Goal: Entertainment & Leisure: Consume media (video, audio)

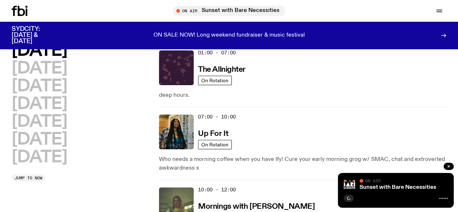
click at [448, 166] on icon "button" at bounding box center [449, 166] width 2 height 2
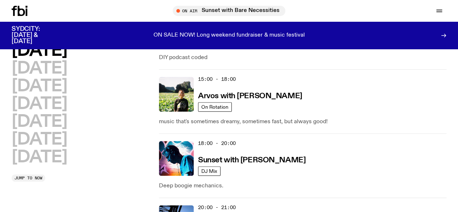
scroll to position [322, 0]
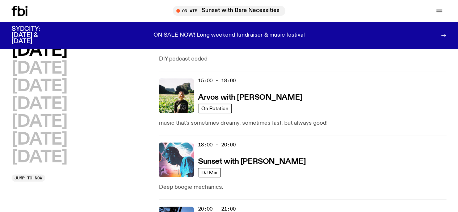
click at [189, 142] on img at bounding box center [176, 159] width 35 height 35
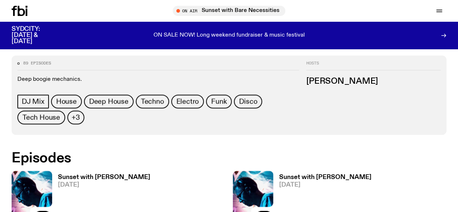
scroll to position [289, 0]
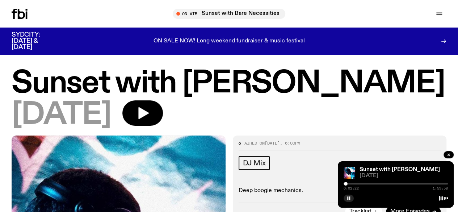
click at [348, 184] on div at bounding box center [396, 183] width 104 height 1
click at [350, 184] on div at bounding box center [396, 183] width 104 height 1
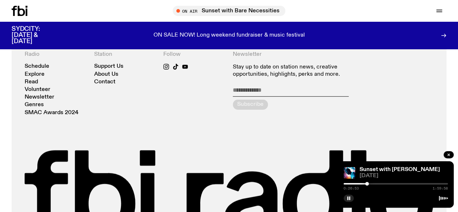
scroll to position [905, 0]
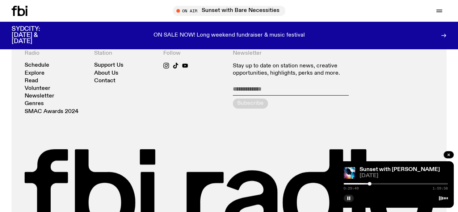
click at [372, 183] on div at bounding box center [396, 183] width 104 height 1
click at [376, 183] on div "0:32:13 1:59:58" at bounding box center [396, 185] width 104 height 9
click at [377, 184] on div at bounding box center [396, 183] width 104 height 1
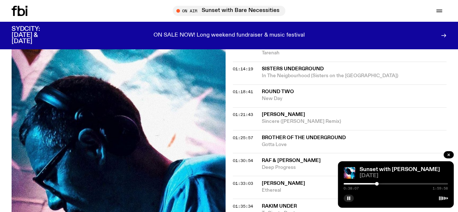
scroll to position [543, 0]
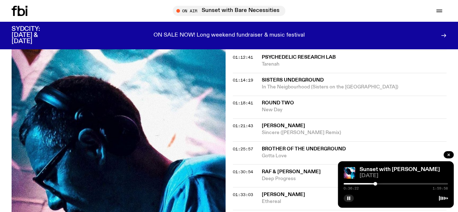
click at [375, 183] on div at bounding box center [375, 184] width 4 height 4
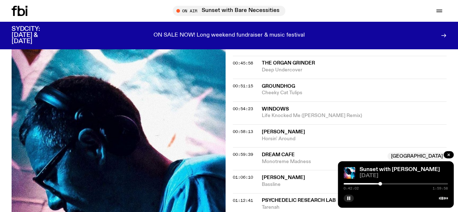
scroll to position [362, 0]
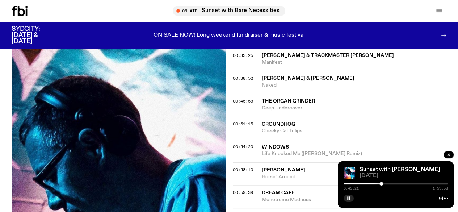
click at [384, 183] on div at bounding box center [396, 183] width 104 height 1
click at [365, 183] on div at bounding box center [331, 183] width 104 height 1
click at [359, 183] on div at bounding box center [313, 183] width 104 height 1
click at [355, 182] on div "0:17:39 1:59:58" at bounding box center [396, 185] width 104 height 9
click at [355, 184] on div at bounding box center [307, 183] width 104 height 1
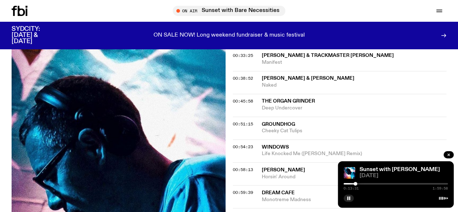
click at [363, 184] on div at bounding box center [396, 183] width 104 height 1
click at [364, 183] on div at bounding box center [363, 184] width 4 height 4
click at [367, 184] on div at bounding box center [396, 183] width 104 height 1
click at [383, 183] on div at bounding box center [396, 183] width 104 height 1
click at [390, 183] on div at bounding box center [396, 183] width 104 height 1
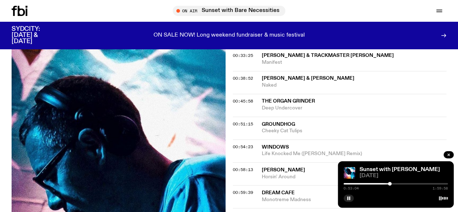
click at [402, 183] on div at bounding box center [396, 183] width 104 height 1
click at [408, 183] on div at bounding box center [396, 183] width 104 height 1
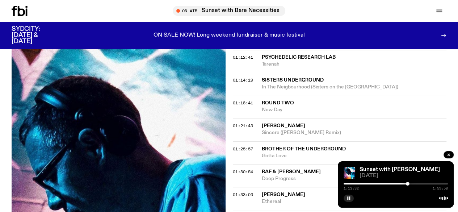
scroll to position [507, 0]
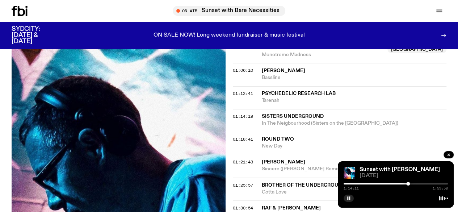
click at [411, 184] on div at bounding box center [396, 183] width 104 height 1
click at [417, 183] on div at bounding box center [396, 183] width 104 height 1
click at [423, 183] on div at bounding box center [396, 183] width 104 height 1
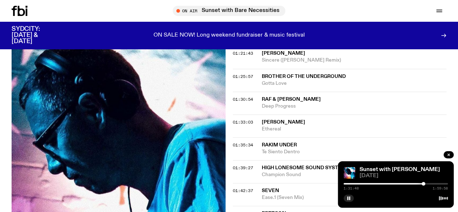
click at [434, 183] on div at bounding box center [396, 183] width 104 height 1
click at [377, 184] on div at bounding box center [382, 183] width 104 height 1
click at [377, 183] on div at bounding box center [377, 184] width 4 height 4
click at [377, 183] on div at bounding box center [329, 183] width 104 height 1
click at [374, 184] on div at bounding box center [325, 183] width 104 height 1
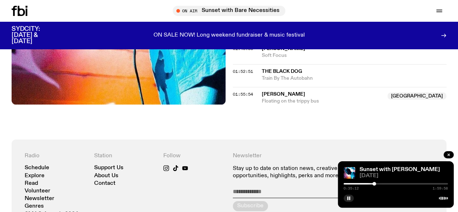
scroll to position [833, 0]
